Goal: Task Accomplishment & Management: Use online tool/utility

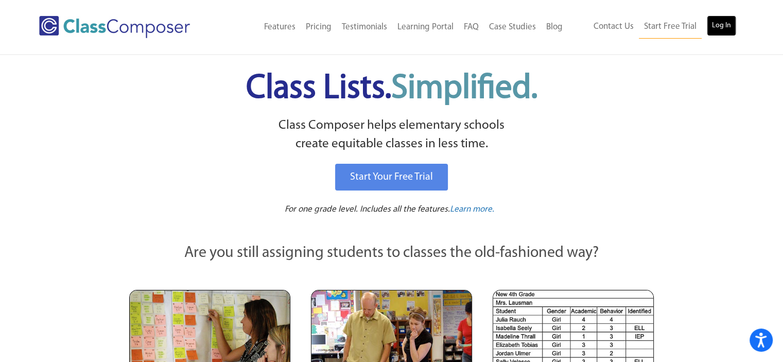
click at [719, 23] on link "Log In" at bounding box center [721, 25] width 29 height 21
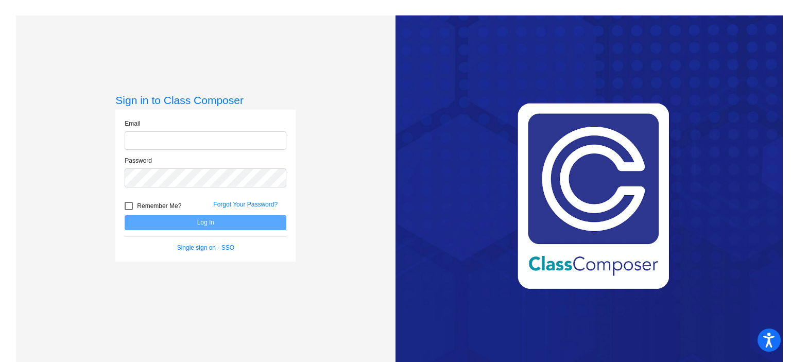
type input "[EMAIL_ADDRESS][DOMAIN_NAME]"
click at [251, 226] on button "Log In" at bounding box center [206, 222] width 162 height 15
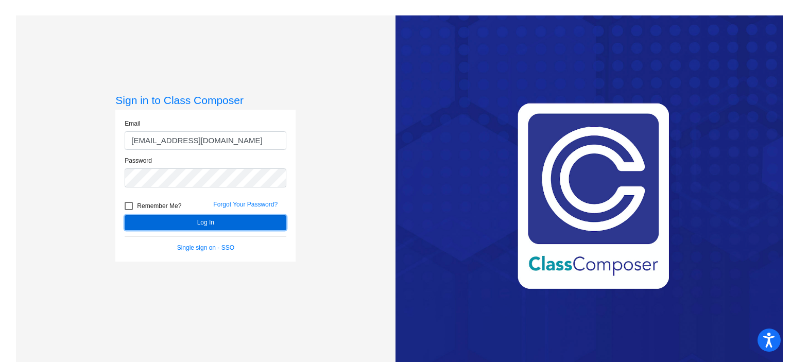
click at [251, 226] on button "Log In" at bounding box center [206, 222] width 162 height 15
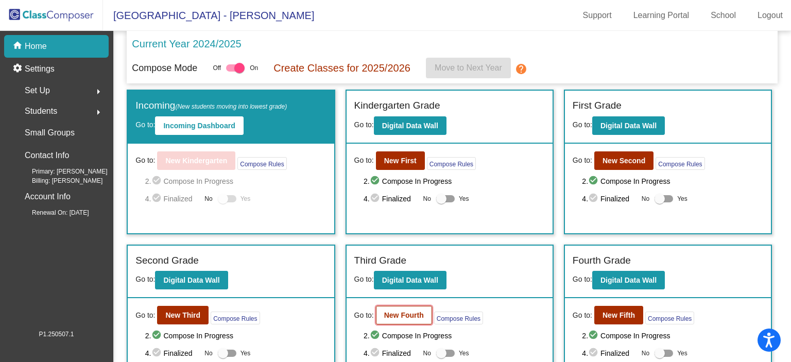
click at [389, 311] on b "New Fourth" at bounding box center [404, 315] width 40 height 8
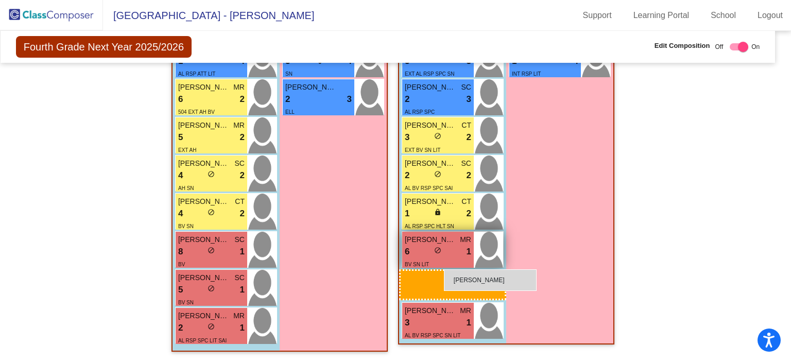
scroll to position [702, 8]
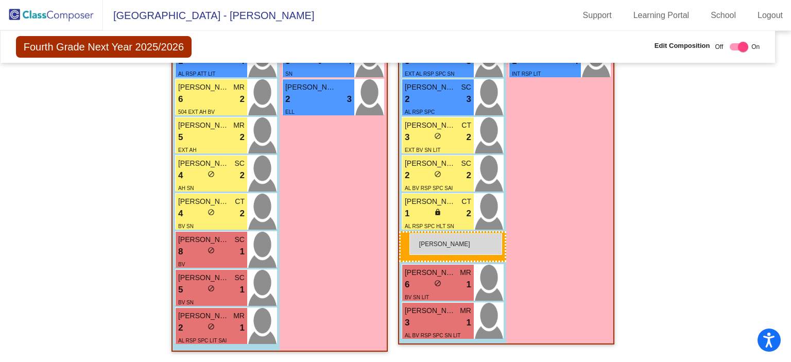
drag, startPoint x: 204, startPoint y: 328, endPoint x: 409, endPoint y: 233, distance: 226.1
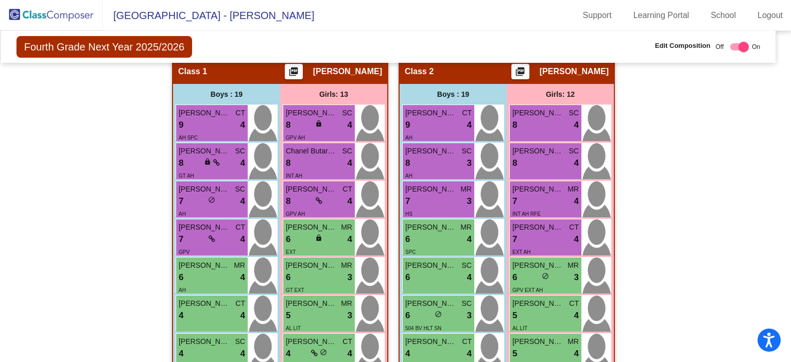
scroll to position [206, 7]
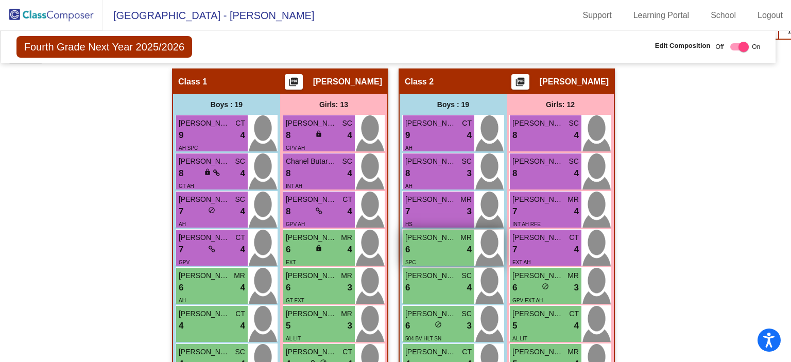
click at [414, 256] on div "SPC" at bounding box center [438, 261] width 66 height 11
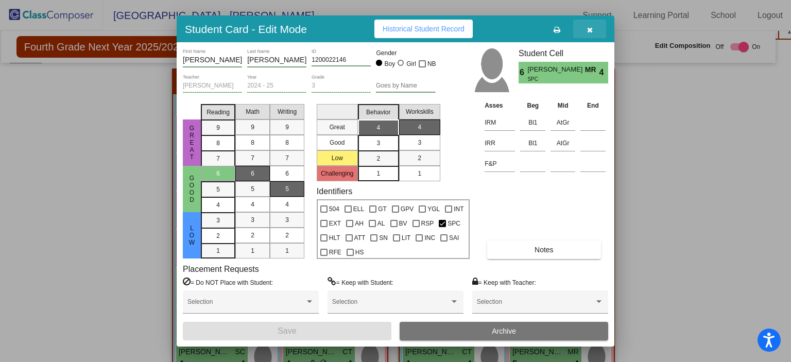
click at [589, 26] on icon "button" at bounding box center [590, 29] width 6 height 7
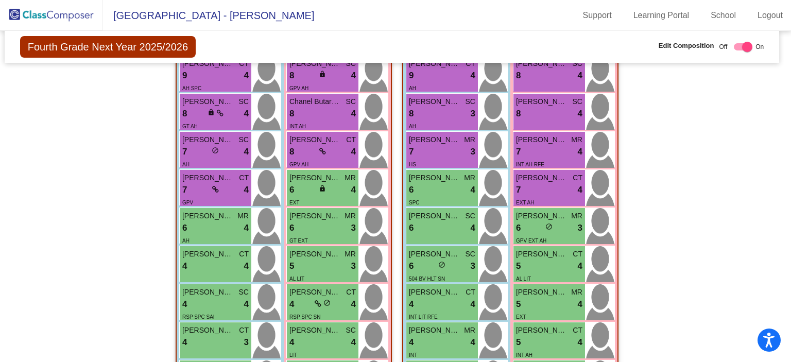
scroll to position [275, 4]
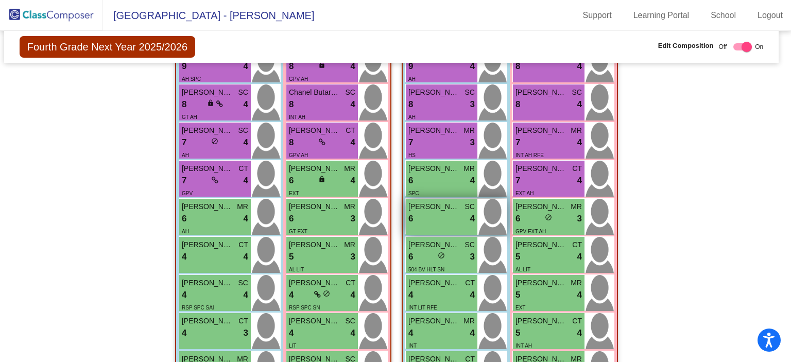
click at [414, 212] on div "6 lock do_not_disturb_alt 4" at bounding box center [441, 218] width 66 height 13
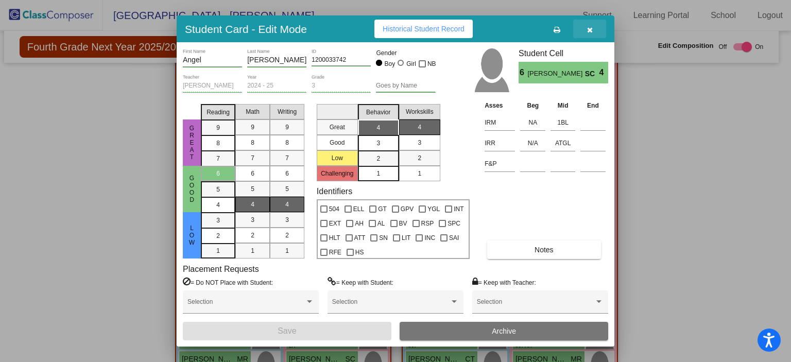
click at [588, 29] on icon "button" at bounding box center [590, 29] width 6 height 7
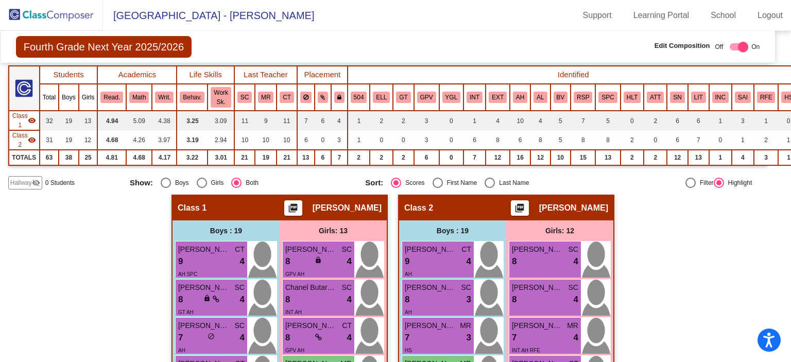
scroll to position [80, 8]
